Goal: Navigation & Orientation: Find specific page/section

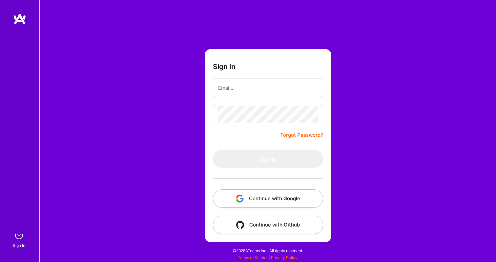
click at [351, 37] on div "Sign In Forgot Password? Sign In Continue with Google Continue with Github" at bounding box center [267, 131] width 457 height 262
click at [237, 201] on img "button" at bounding box center [240, 198] width 8 height 8
